Goal: Check status

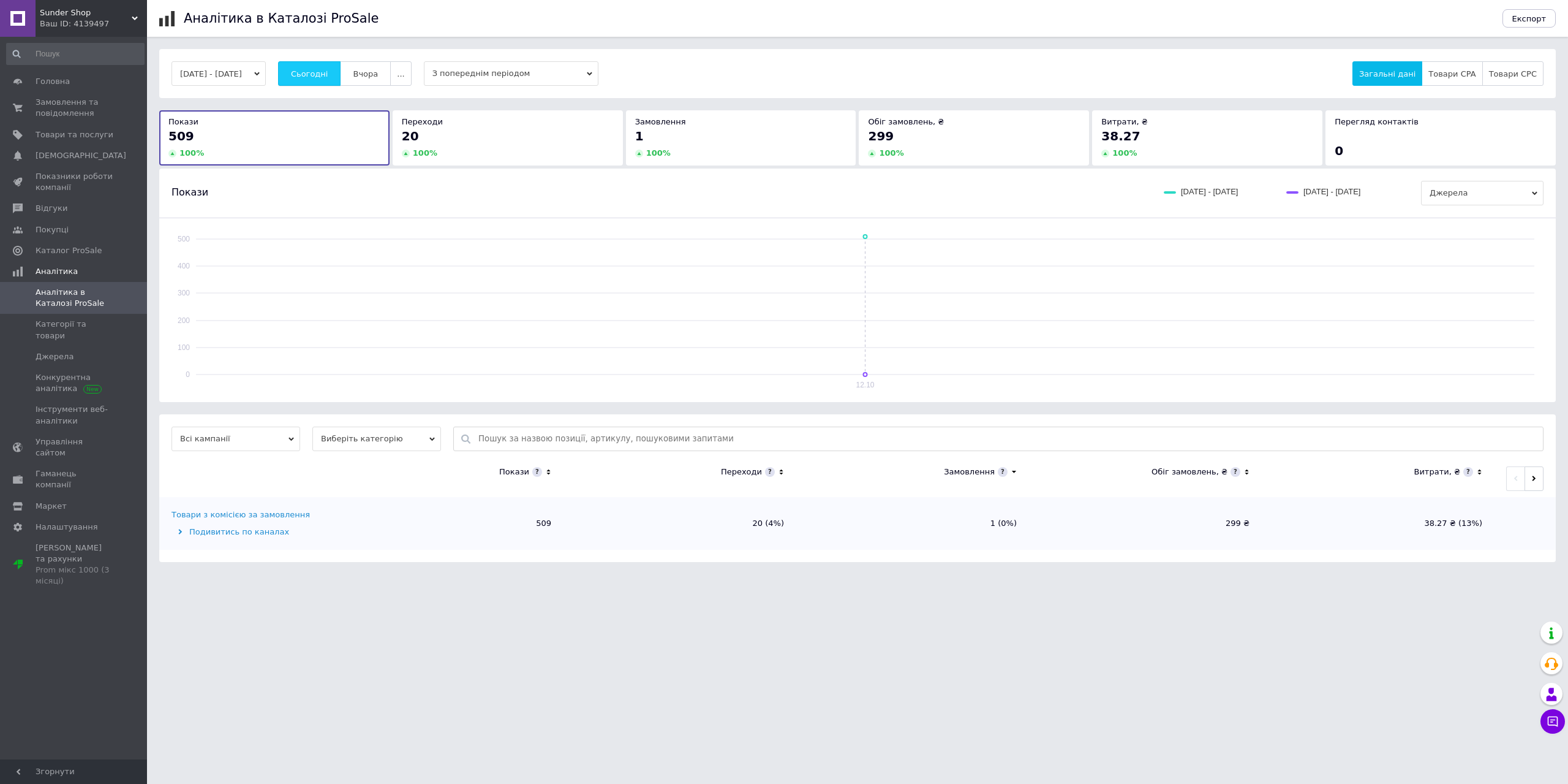
click at [329, 69] on span "Сьогодні" at bounding box center [310, 74] width 37 height 10
click at [329, 75] on span "Сьогодні" at bounding box center [310, 74] width 37 height 10
click at [330, 81] on button "Сьогодні" at bounding box center [310, 74] width 63 height 25
click at [332, 67] on button "Сьогодні" at bounding box center [310, 74] width 63 height 25
click at [329, 72] on span "Сьогодні" at bounding box center [310, 74] width 37 height 10
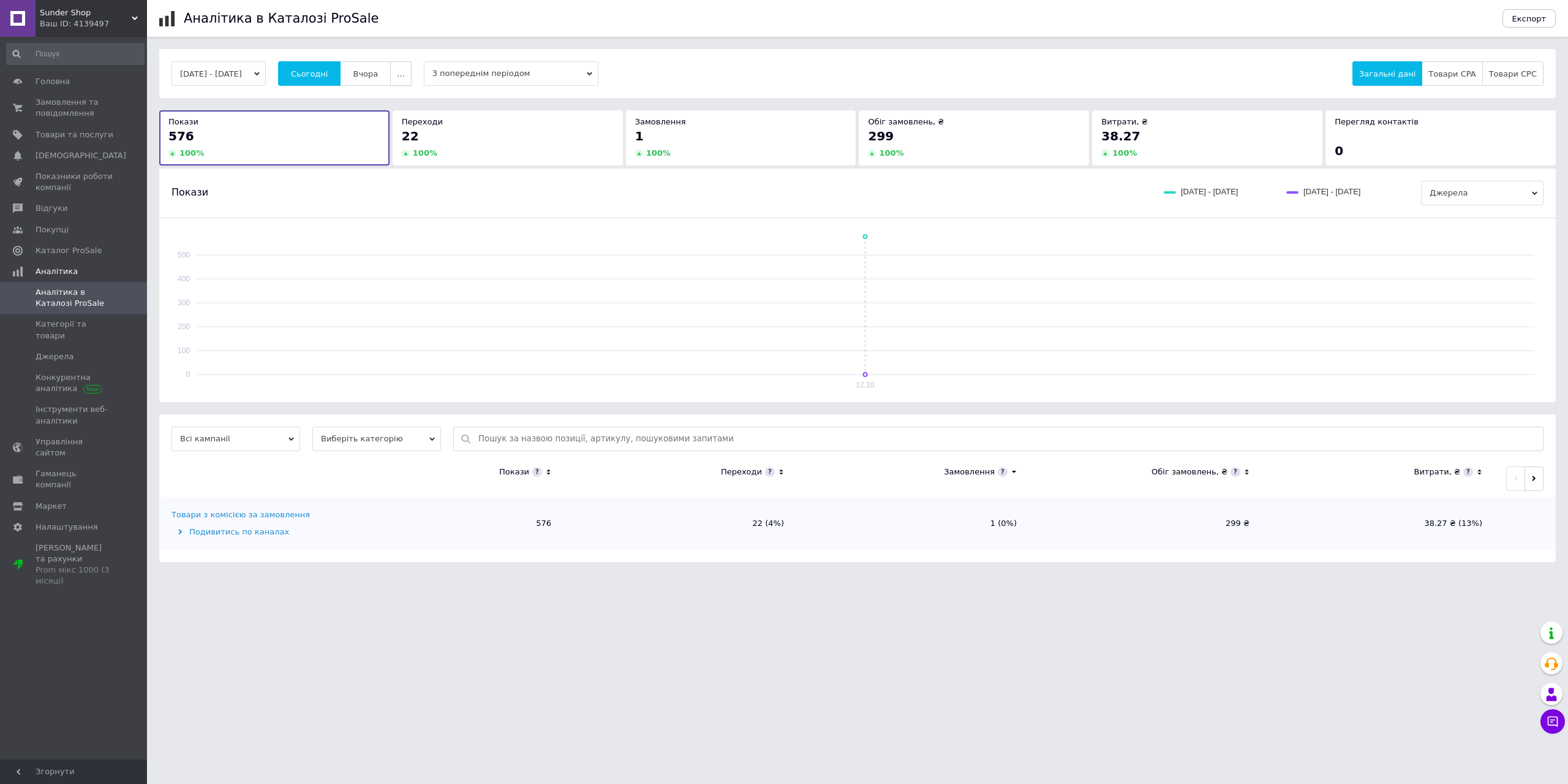
click at [404, 78] on span "..." at bounding box center [400, 74] width 8 height 10
click at [390, 170] on span "60 днів" at bounding box center [376, 169] width 30 height 10
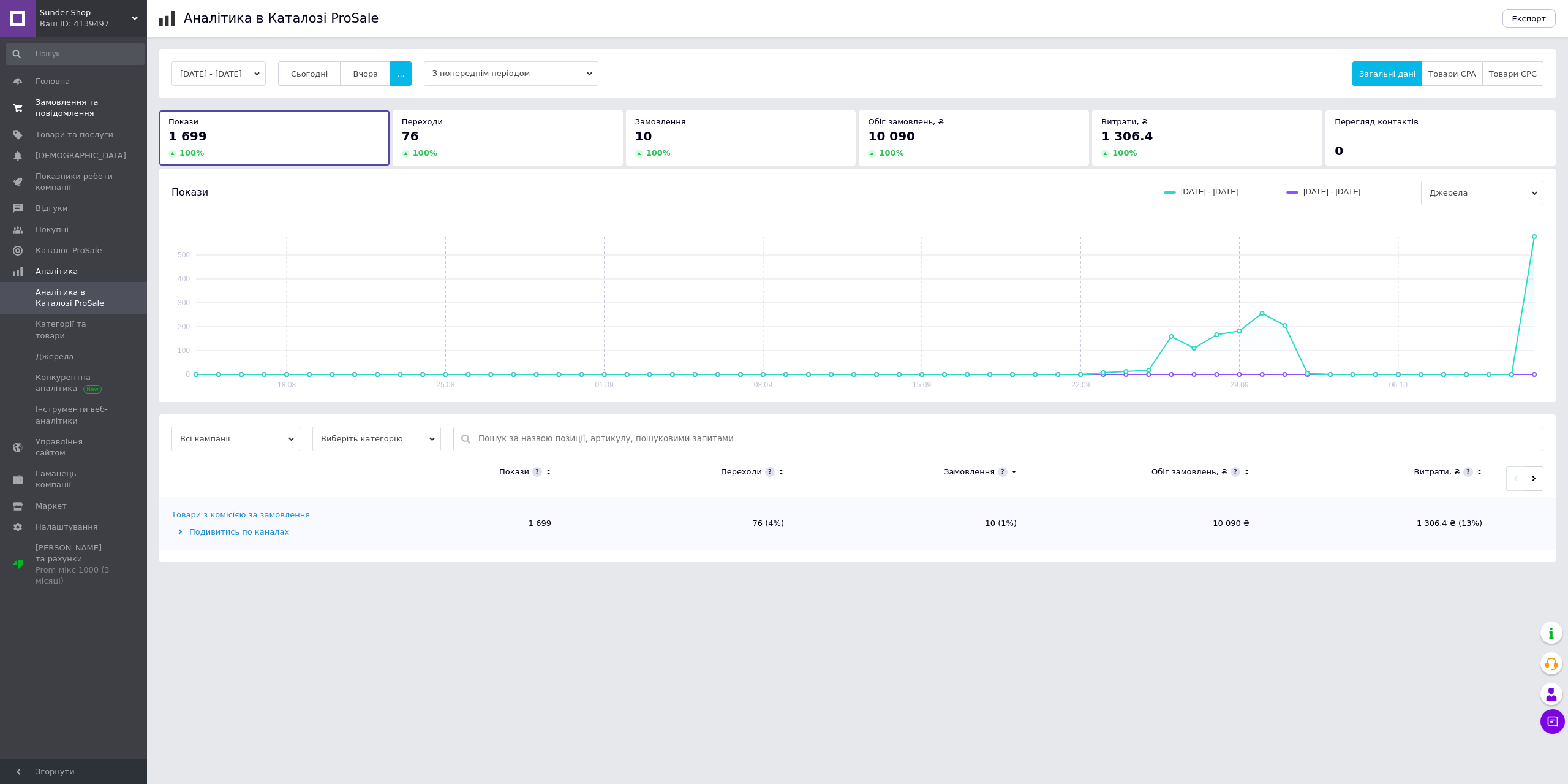
click at [61, 110] on span "Замовлення та повідомлення" at bounding box center [74, 107] width 77 height 22
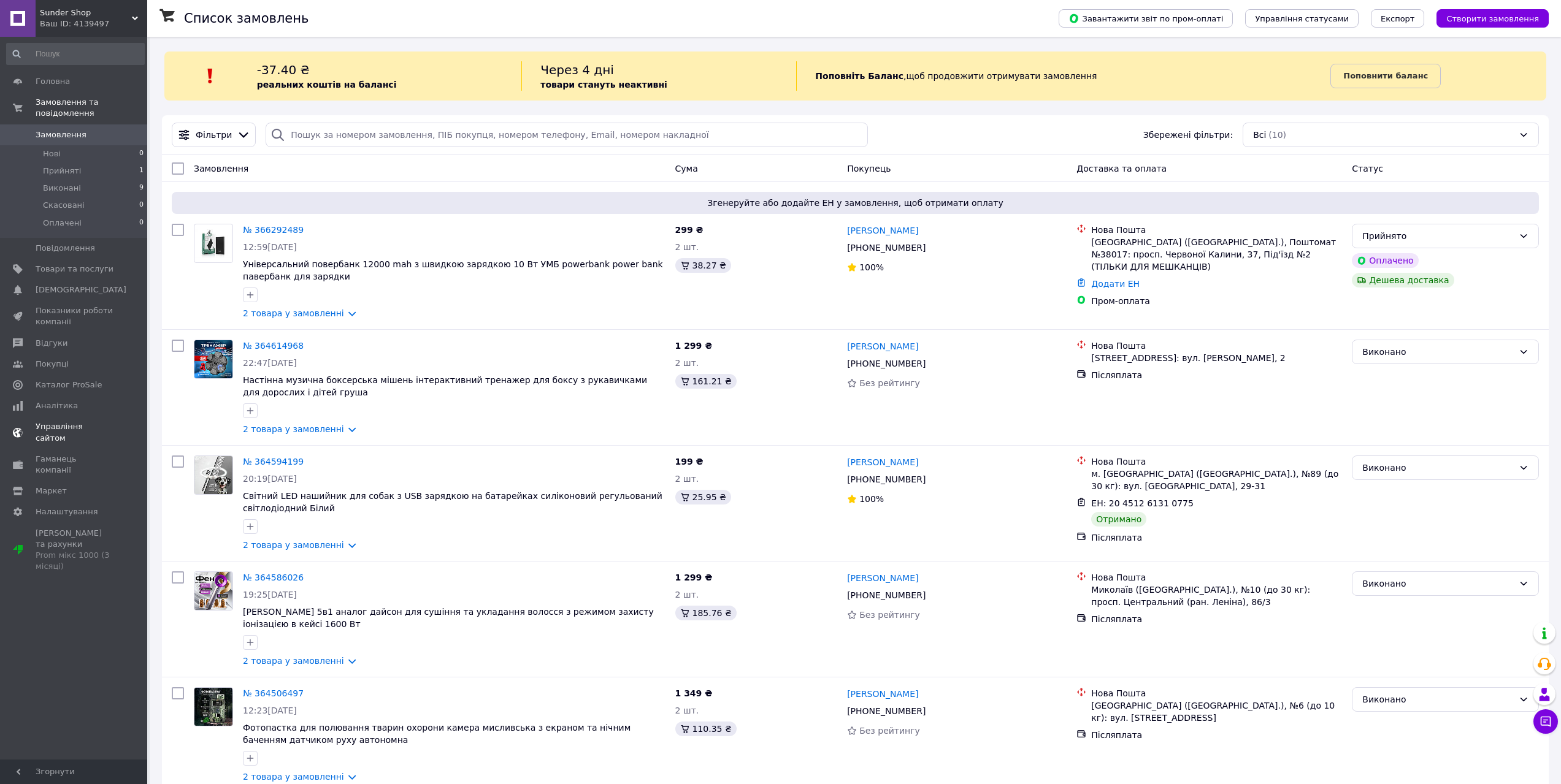
click at [60, 416] on link "Управління сайтом" at bounding box center [76, 431] width 151 height 32
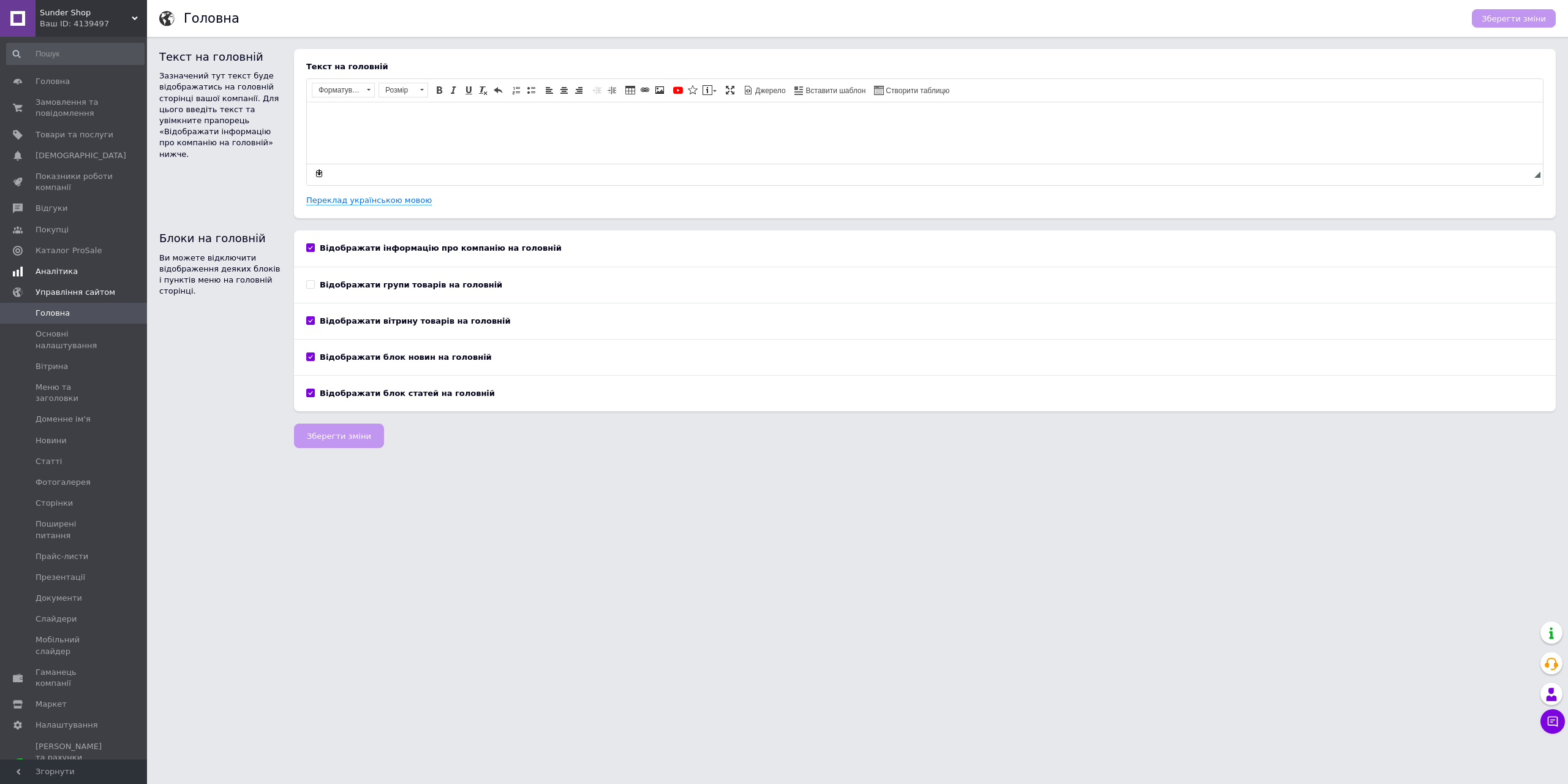
click at [62, 278] on link "Аналітика" at bounding box center [75, 272] width 151 height 21
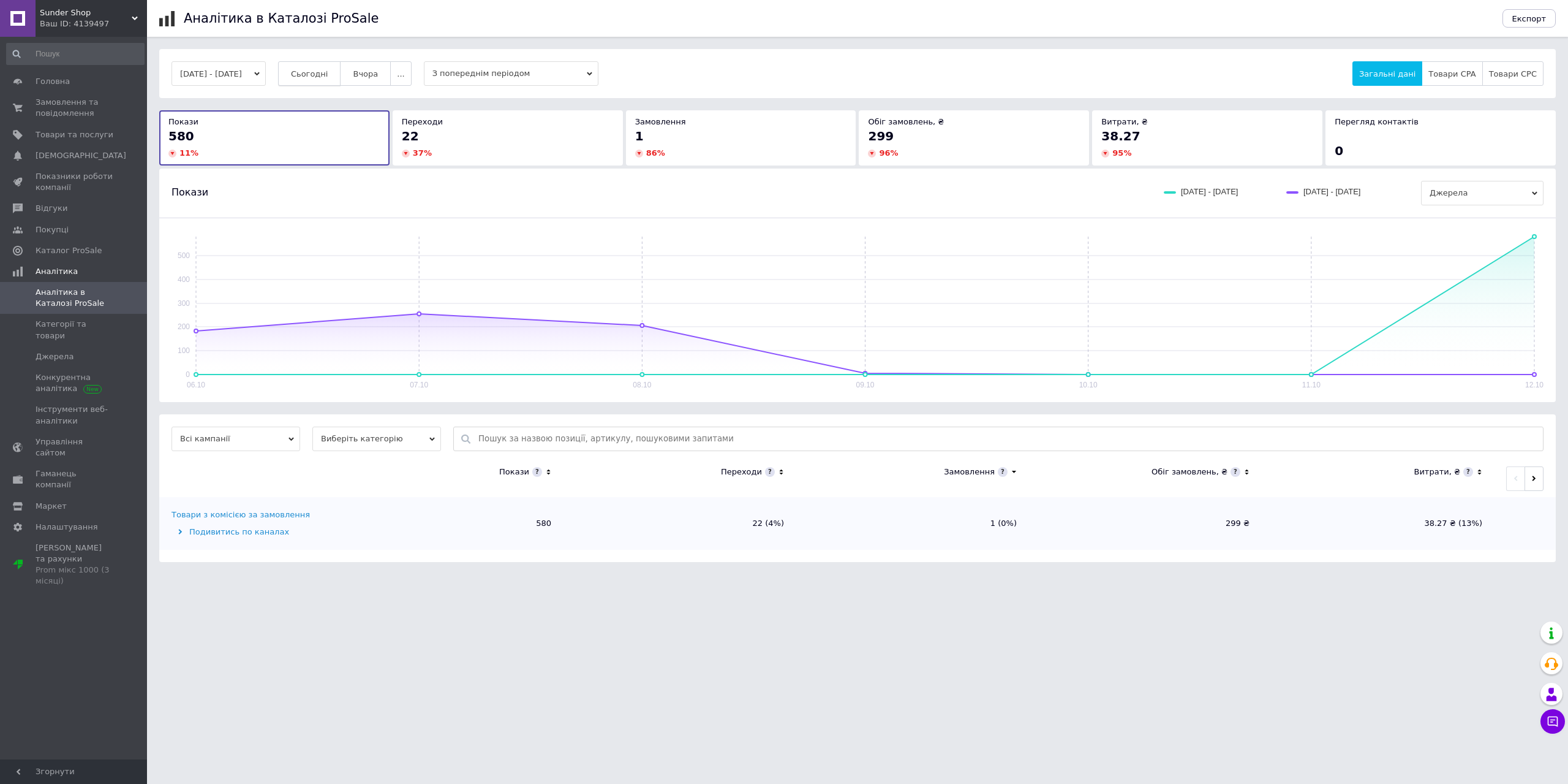
click at [325, 81] on button "Сьогодні" at bounding box center [310, 74] width 63 height 25
